Goal: Task Accomplishment & Management: Manage account settings

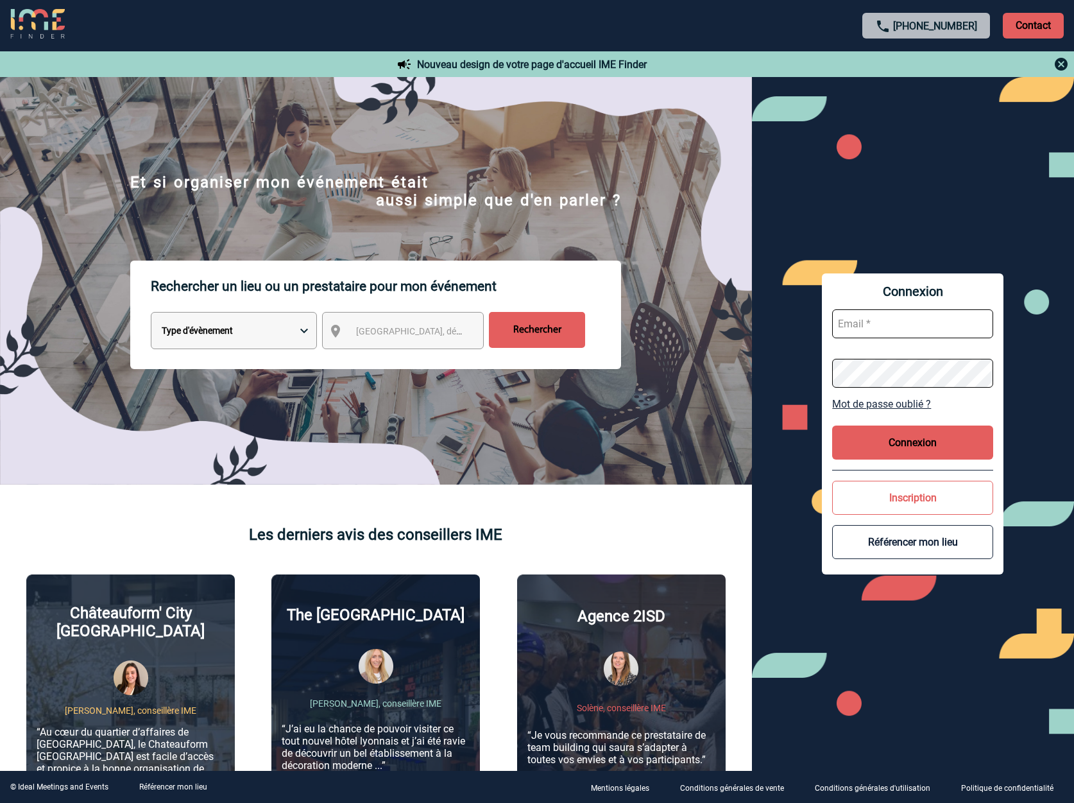
click at [857, 321] on input "text" at bounding box center [912, 323] width 161 height 29
paste input "[EMAIL_ADDRESS][DOMAIN_NAME]"
type input "[EMAIL_ADDRESS][DOMAIN_NAME]"
click at [932, 436] on button "Connexion" at bounding box center [912, 442] width 161 height 34
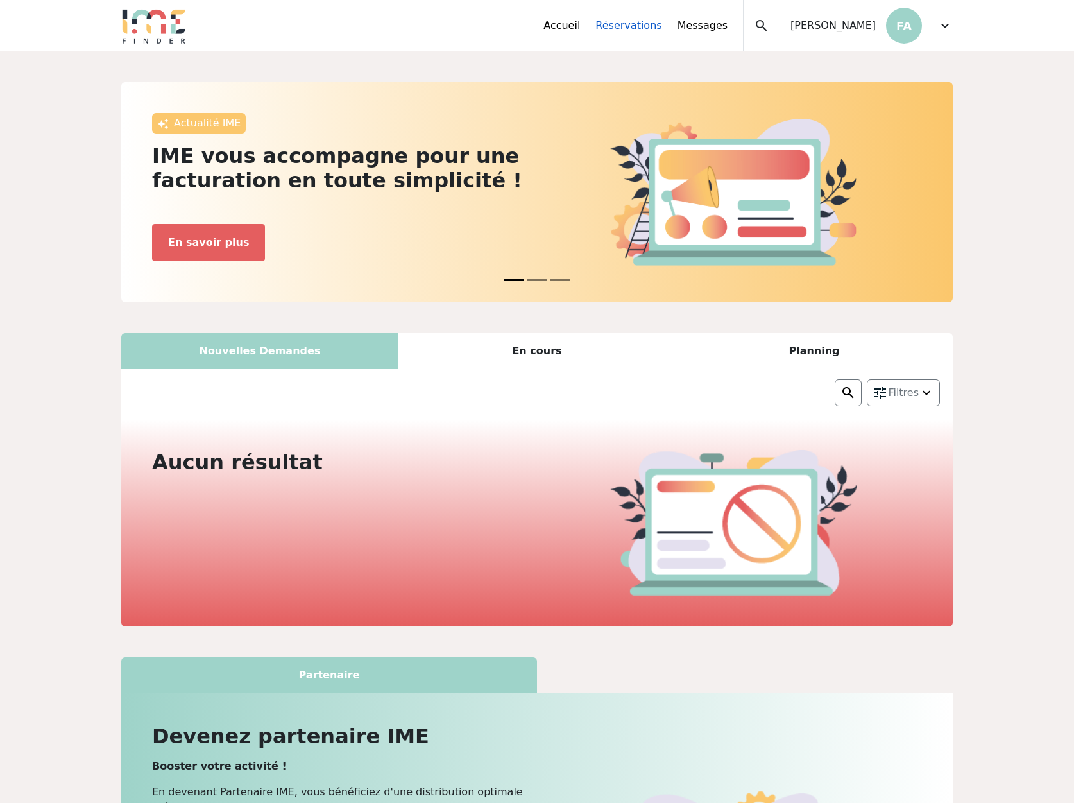
click at [656, 27] on link "Réservations" at bounding box center [628, 25] width 66 height 15
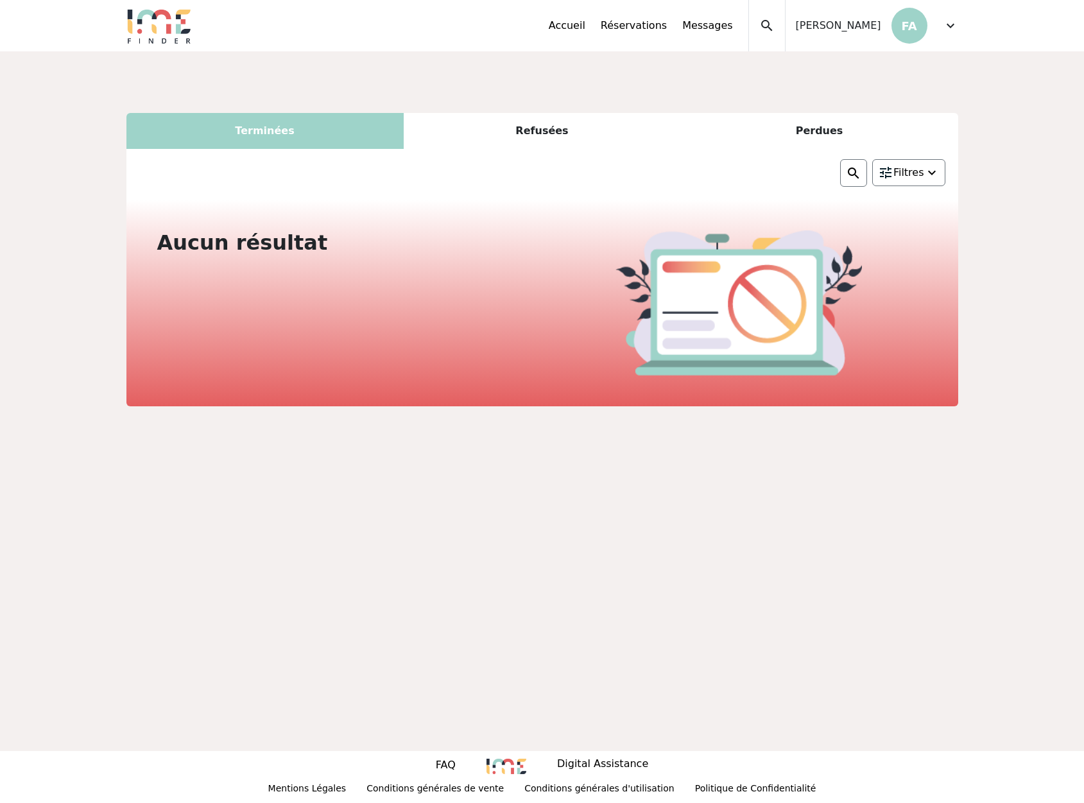
click at [916, 173] on span "Filtres" at bounding box center [908, 172] width 31 height 15
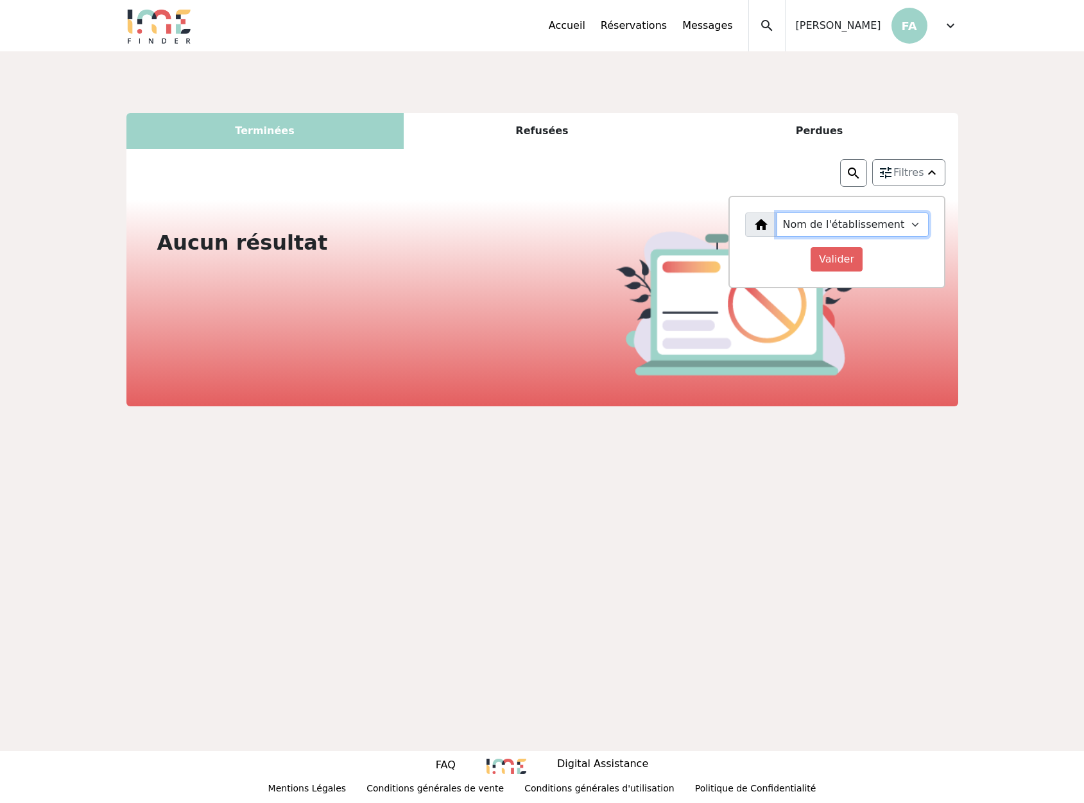
click at [913, 222] on select "Nom de l'établissement" at bounding box center [852, 224] width 152 height 24
click at [900, 225] on select "Nom de l'établissement" at bounding box center [852, 224] width 152 height 24
click at [554, 141] on div "Refusées" at bounding box center [542, 131] width 277 height 36
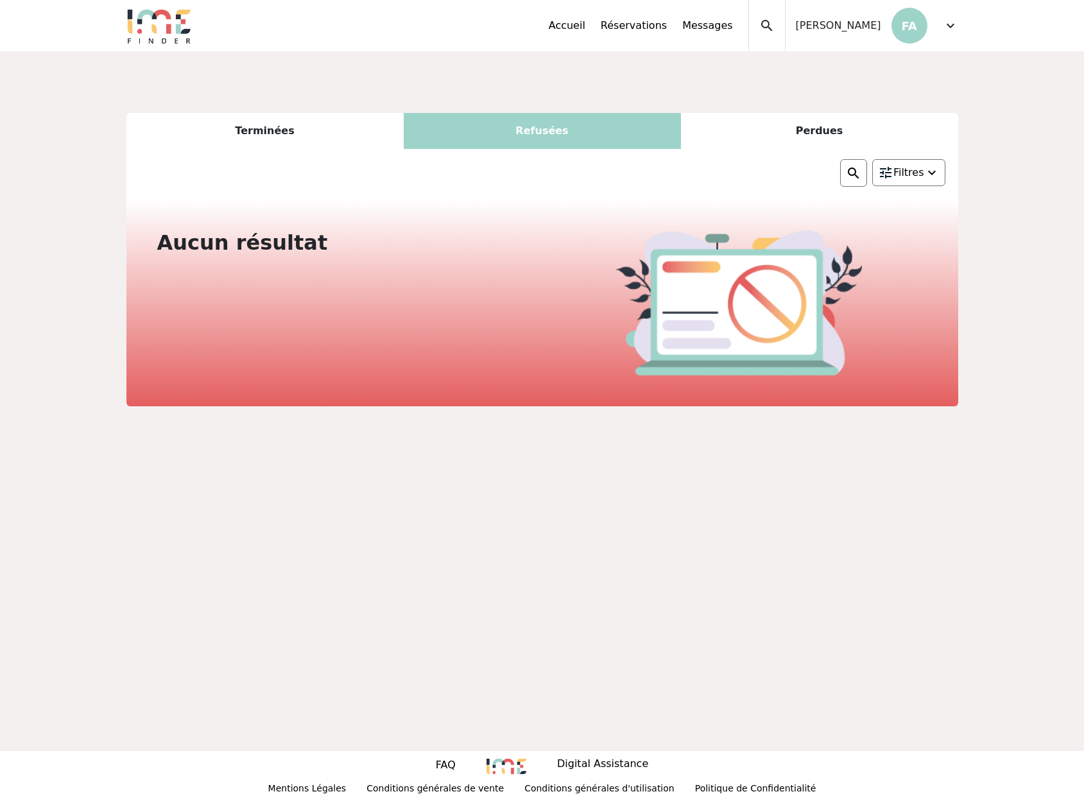
click at [904, 169] on span "Filtres" at bounding box center [908, 172] width 31 height 15
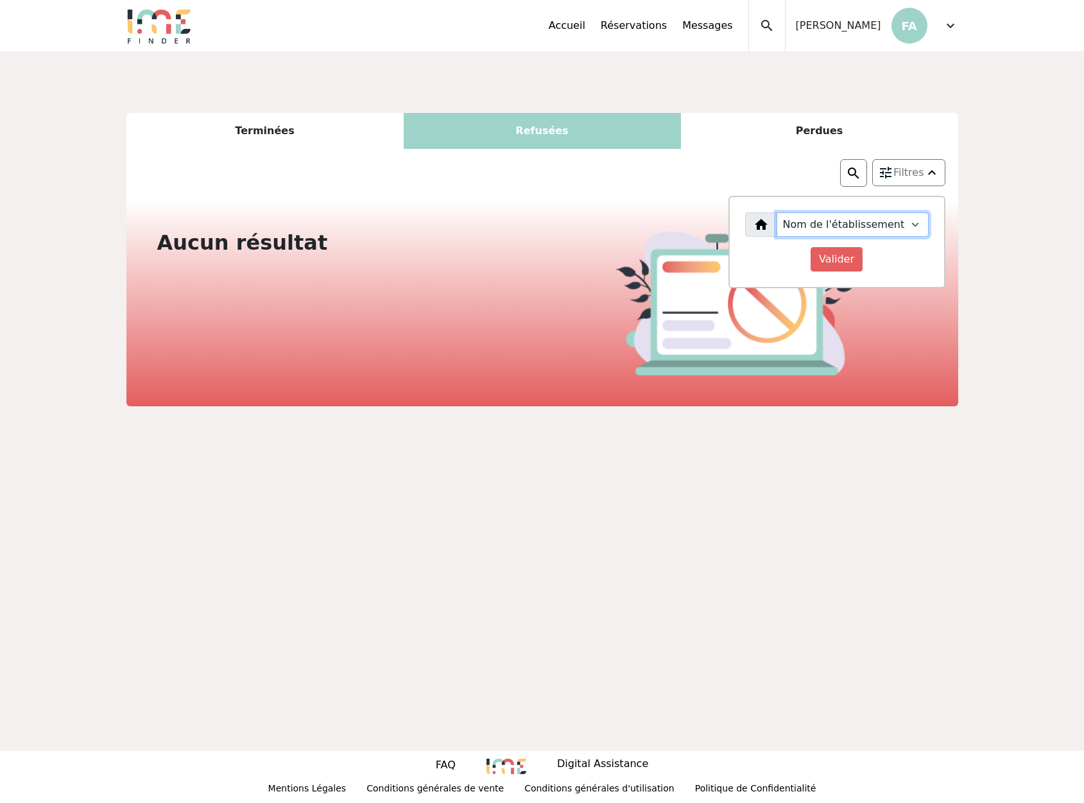
click at [913, 217] on select "Nom de l'établissement" at bounding box center [852, 224] width 152 height 24
